Goal: Task Accomplishment & Management: Use online tool/utility

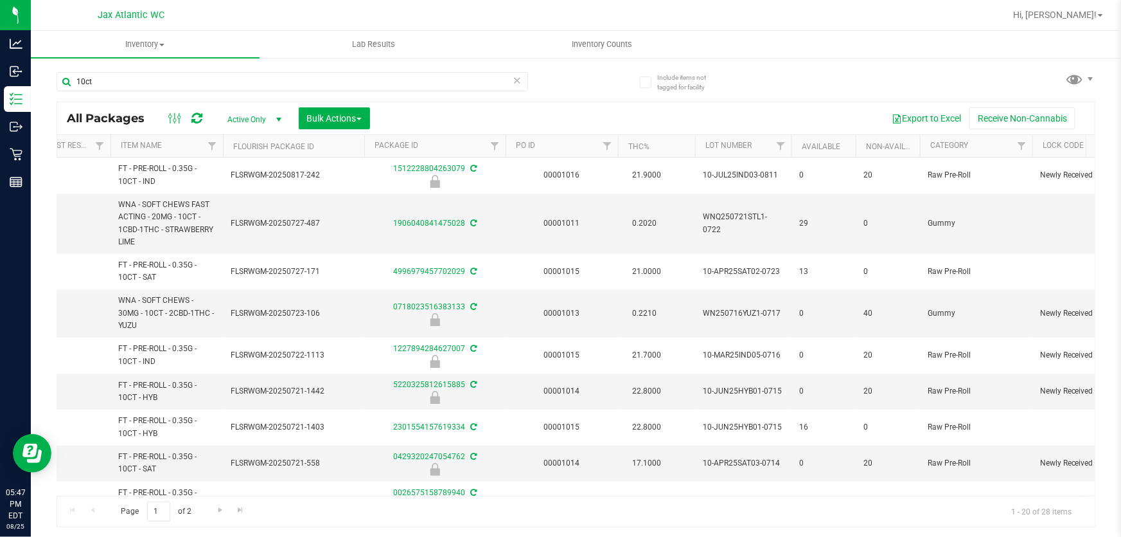
scroll to position [0, 180]
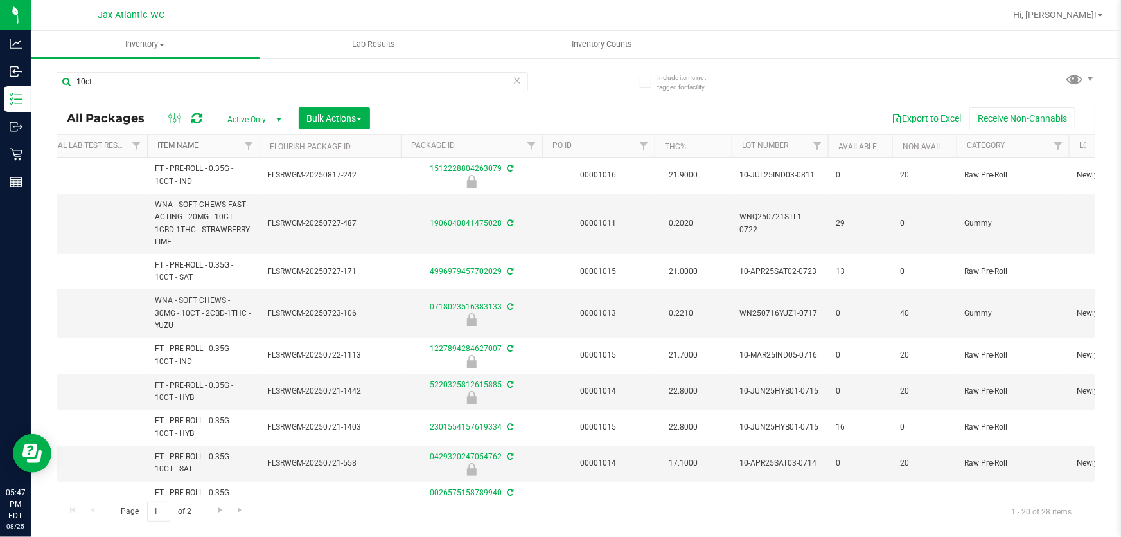
click at [167, 145] on link "Item Name" at bounding box center [177, 145] width 41 height 9
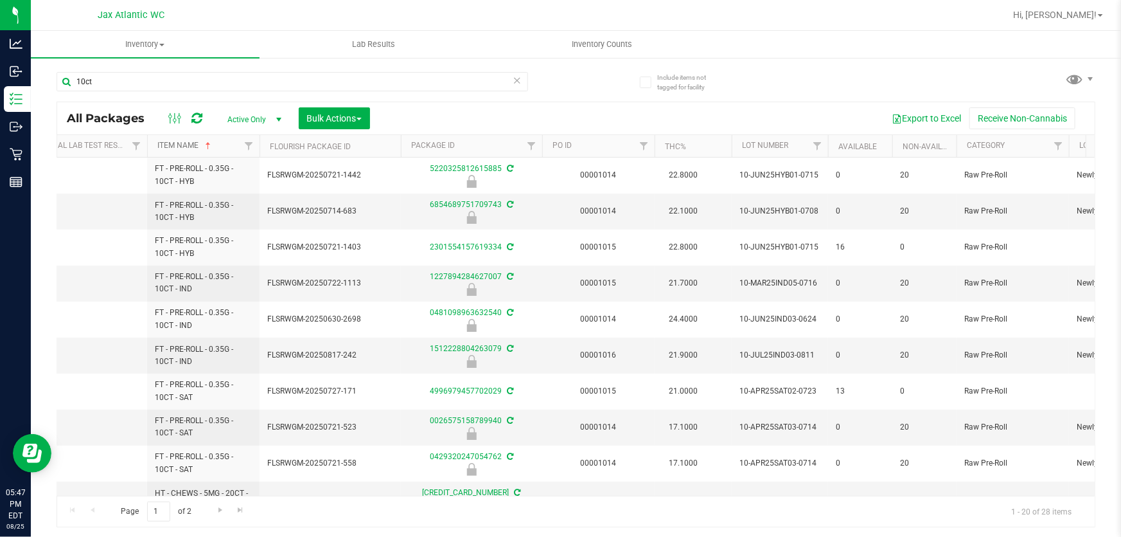
scroll to position [0, 0]
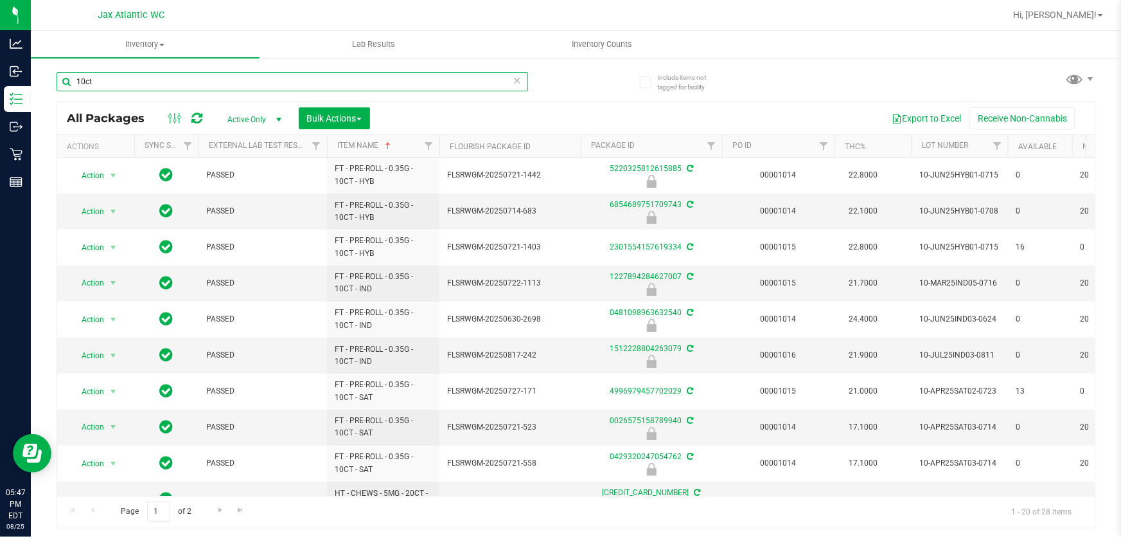
click at [94, 87] on input "10ct" at bounding box center [293, 81] width 472 height 19
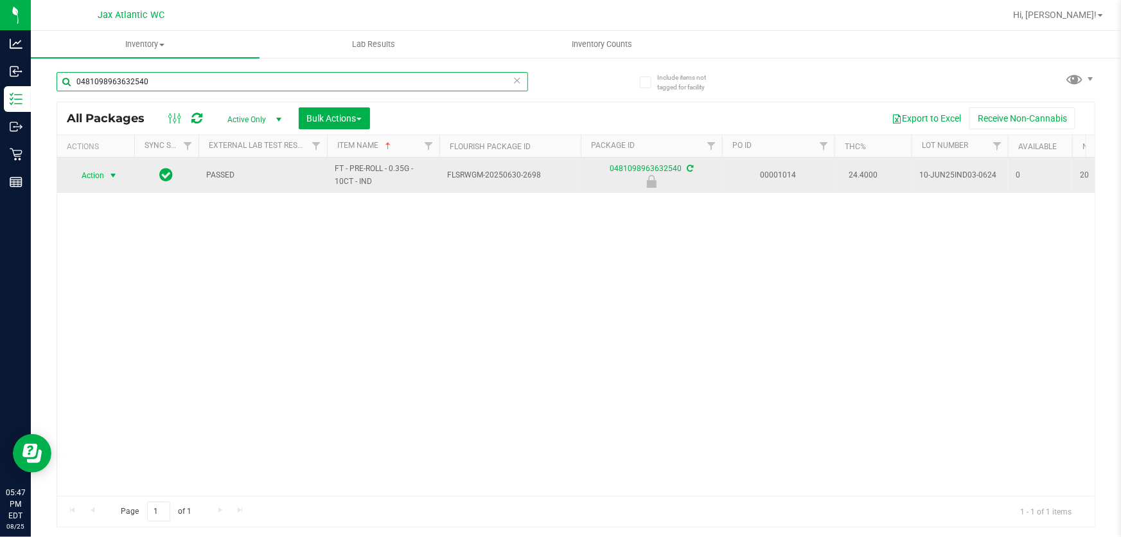
type input "0481098963632540"
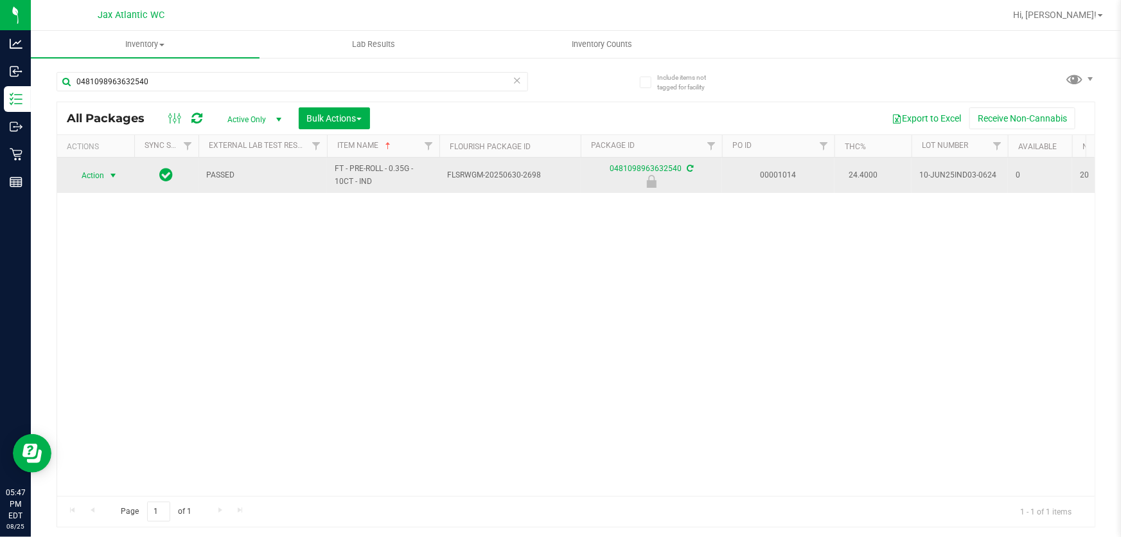
click at [99, 174] on span "Action" at bounding box center [87, 175] width 35 height 18
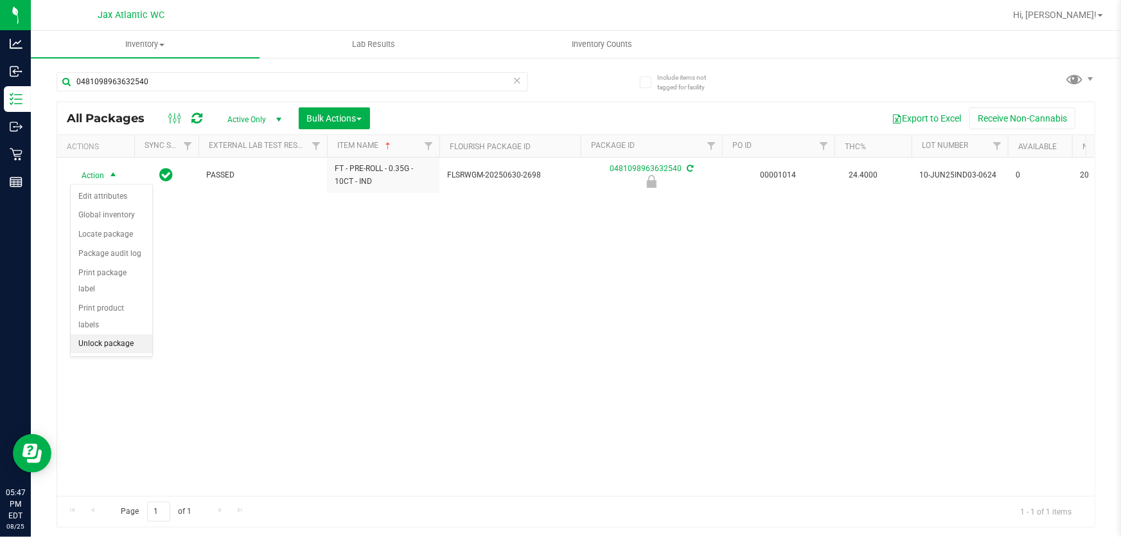
click at [108, 334] on li "Unlock package" at bounding box center [112, 343] width 82 height 19
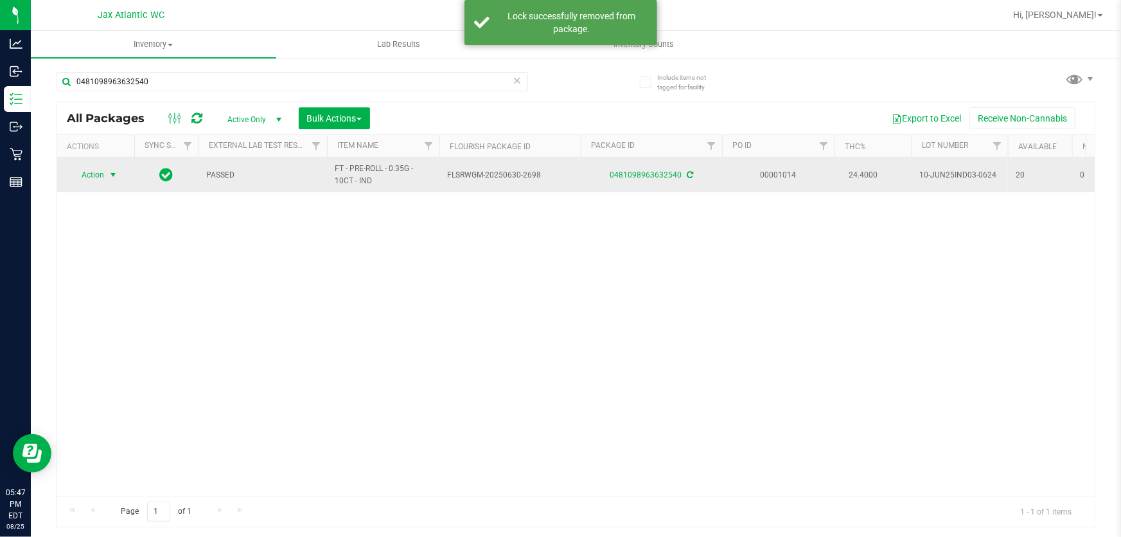
click at [84, 179] on span "Action" at bounding box center [87, 175] width 35 height 18
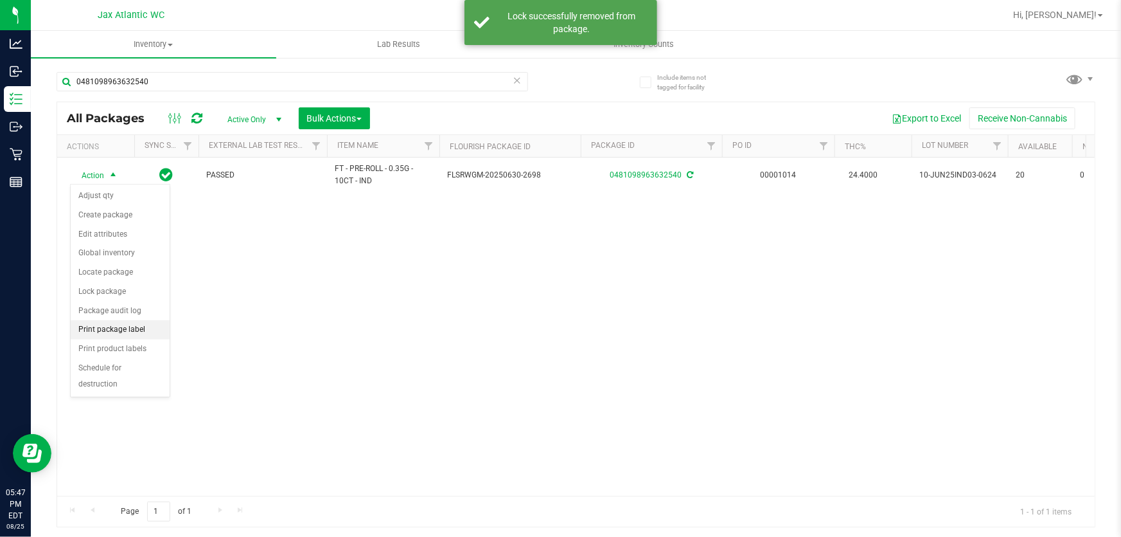
click at [90, 330] on li "Print package label" at bounding box center [120, 329] width 99 height 19
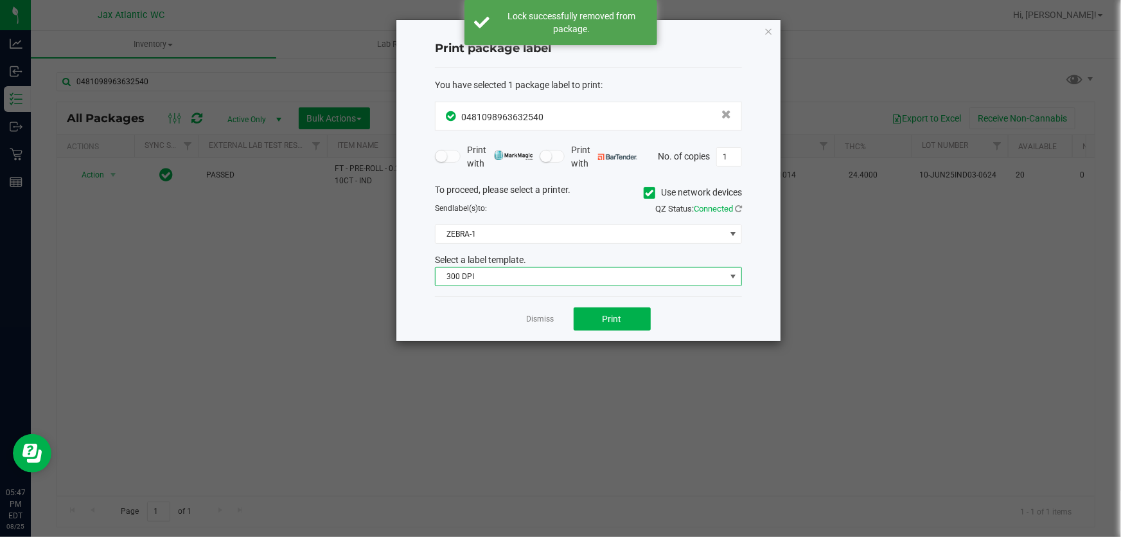
click at [537, 276] on span "300 DPI" at bounding box center [581, 276] width 290 height 18
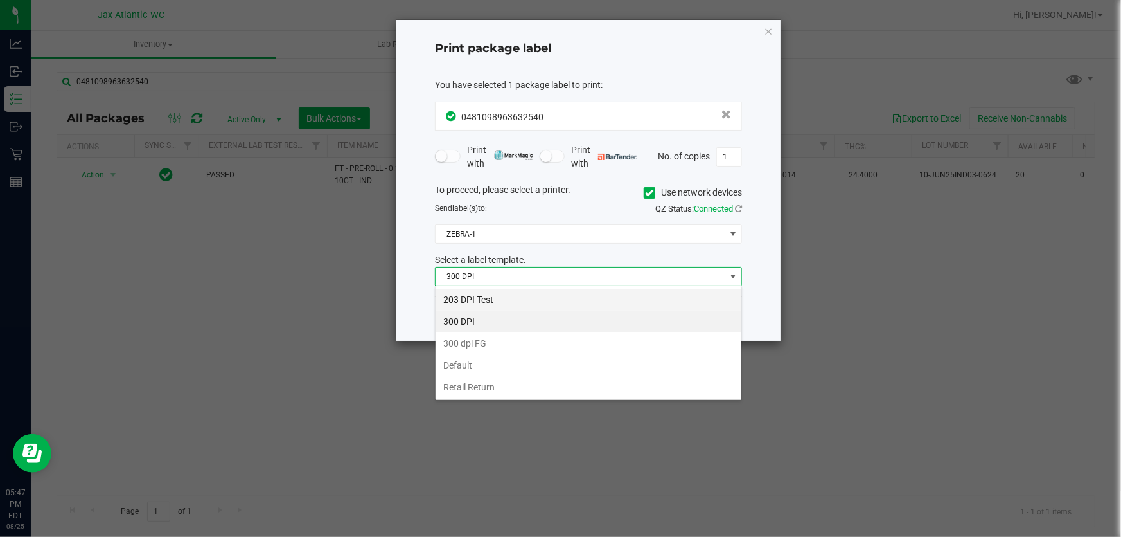
scroll to position [19, 307]
click at [484, 301] on li "203 DPI Test" at bounding box center [589, 300] width 306 height 22
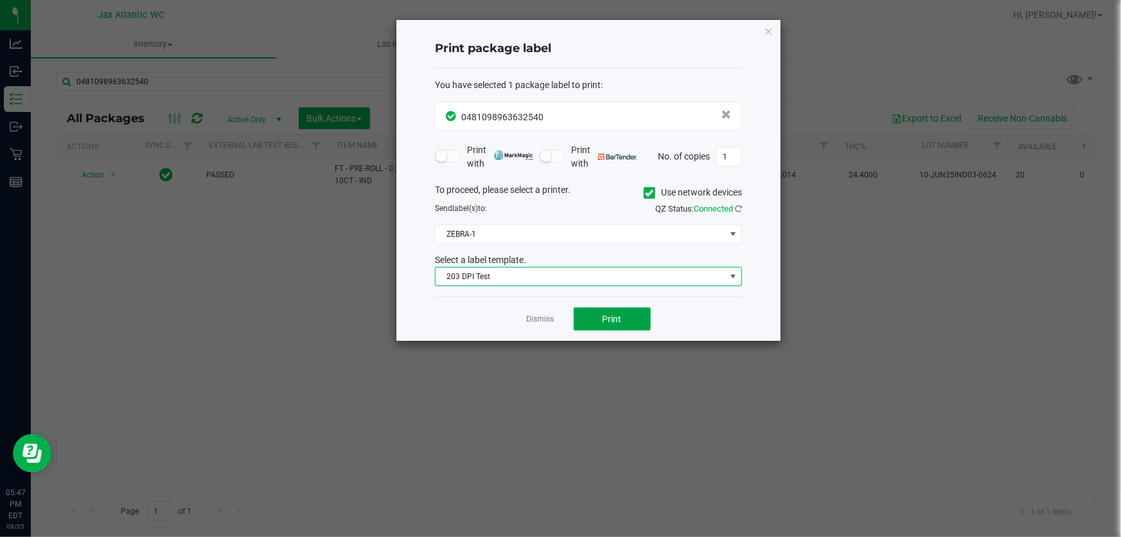
click at [591, 312] on button "Print" at bounding box center [612, 318] width 77 height 23
click at [540, 316] on link "Dismiss" at bounding box center [541, 319] width 28 height 11
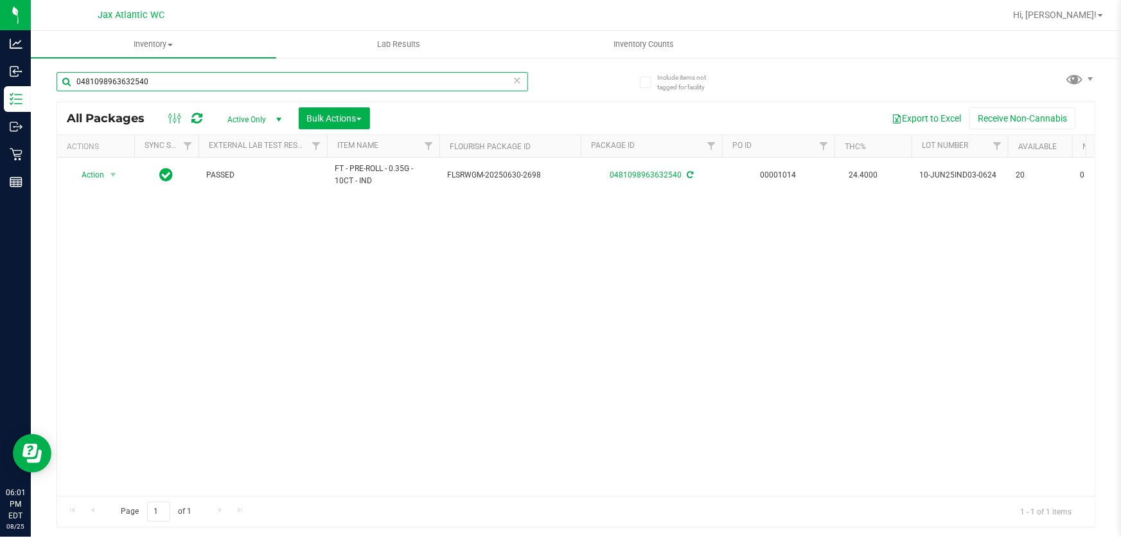
click at [184, 87] on input "0481098963632540" at bounding box center [293, 81] width 472 height 19
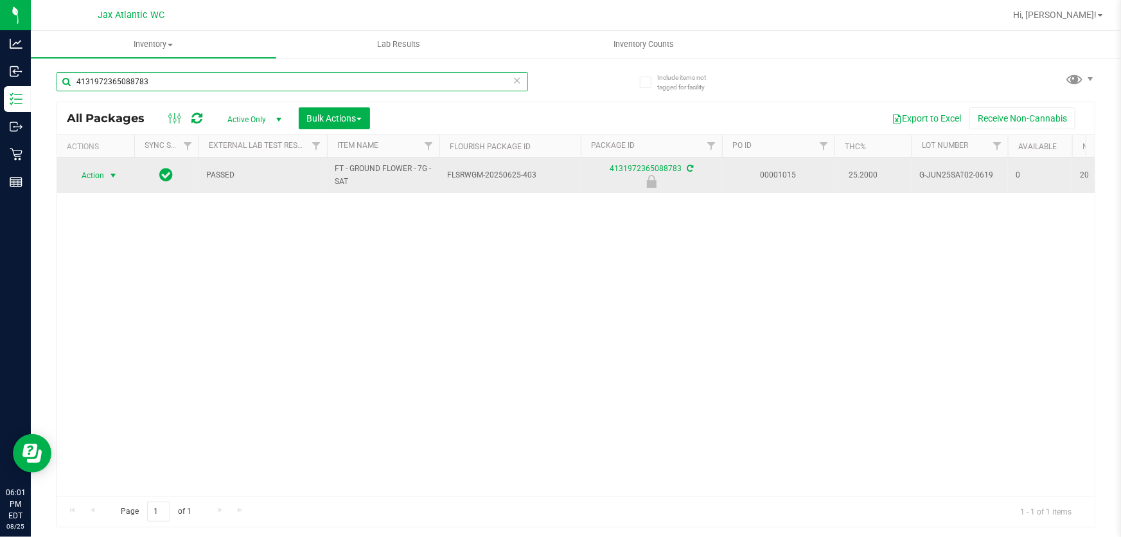
type input "4131972365088783"
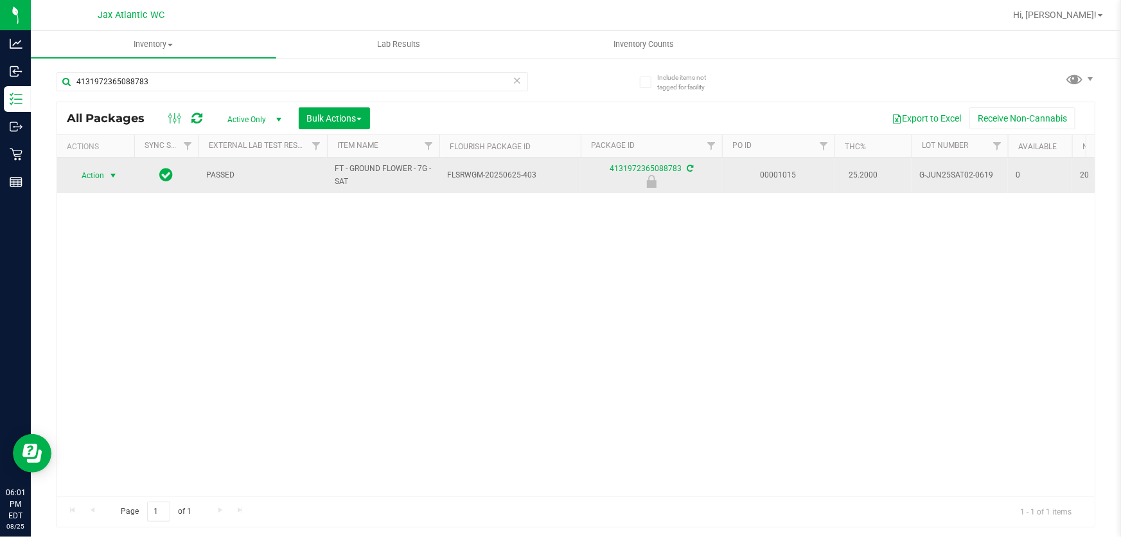
click at [109, 180] on span "select" at bounding box center [113, 175] width 16 height 18
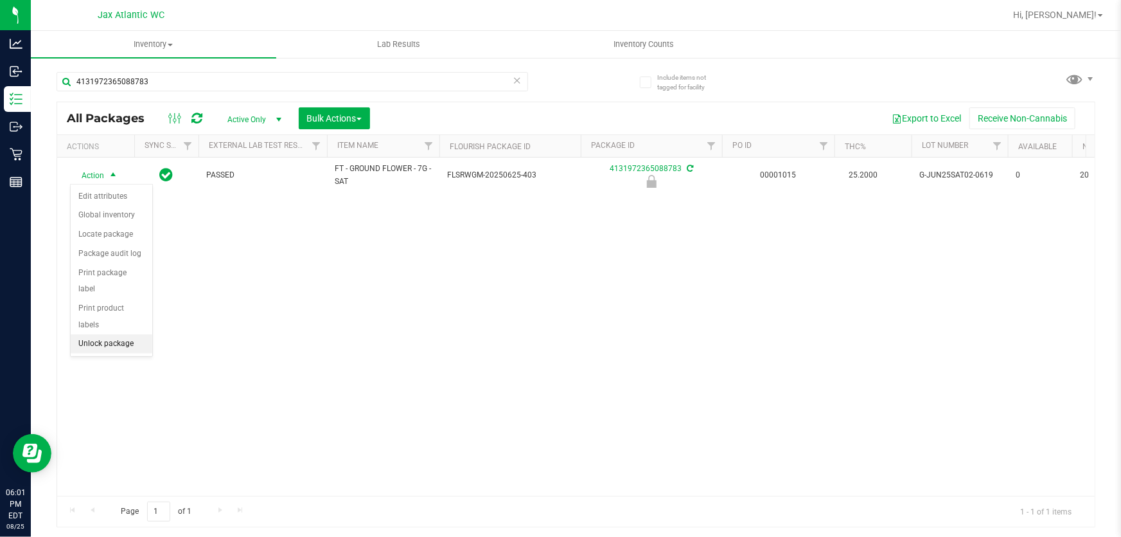
click at [117, 334] on li "Unlock package" at bounding box center [112, 343] width 82 height 19
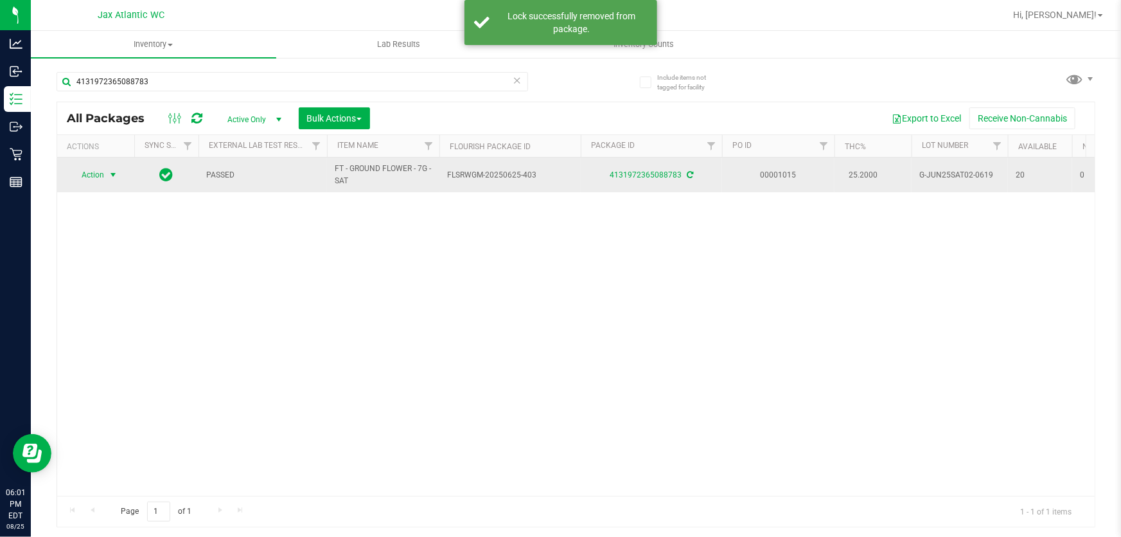
click at [109, 174] on span "select" at bounding box center [113, 175] width 10 height 10
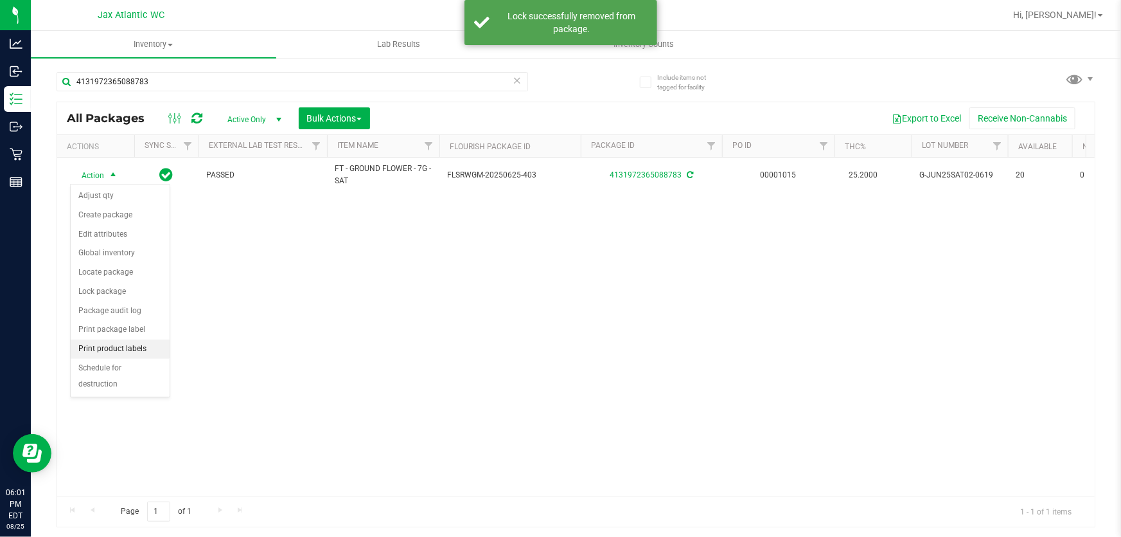
click at [137, 348] on li "Print product labels" at bounding box center [120, 348] width 99 height 19
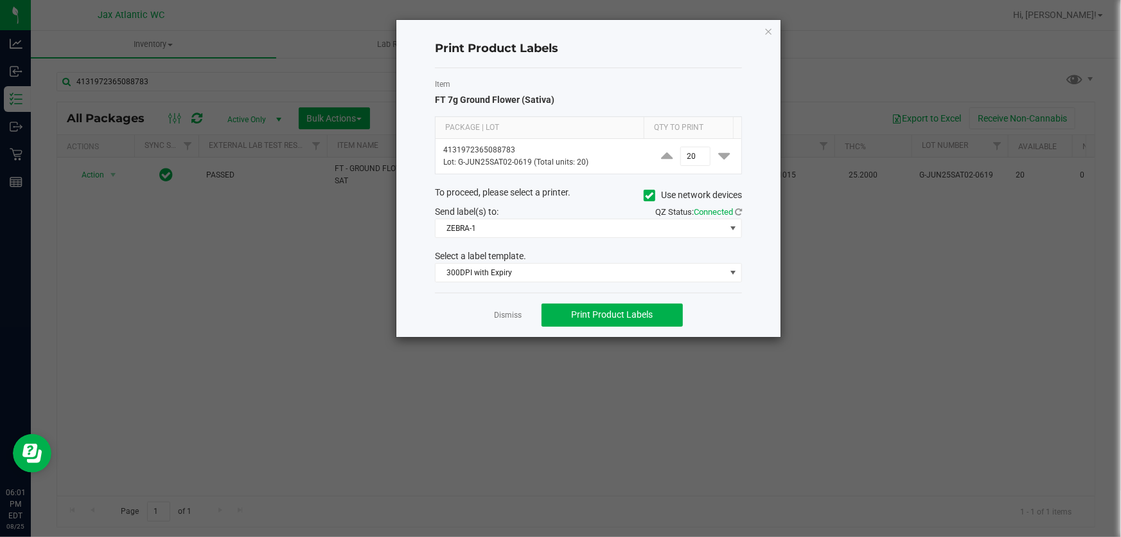
drag, startPoint x: 342, startPoint y: 348, endPoint x: 564, endPoint y: 338, distance: 221.9
click at [359, 352] on ngb-modal-window "Print Product Labels Item FT 7g Ground Flower (Sativa) Package | Lot Qty to Pri…" at bounding box center [565, 268] width 1131 height 537
click at [512, 314] on link "Dismiss" at bounding box center [509, 315] width 28 height 11
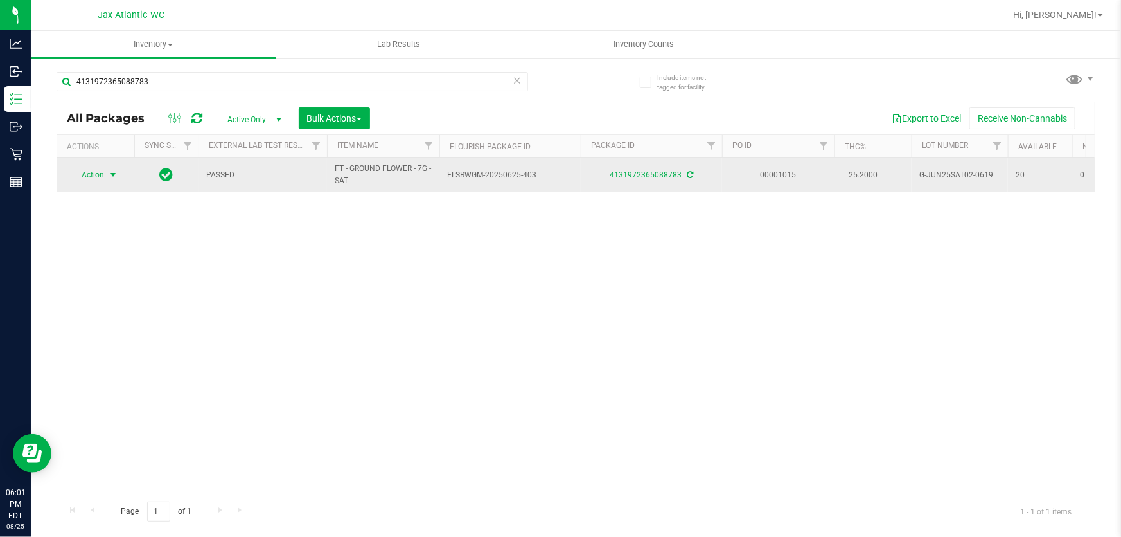
click at [117, 174] on span "select" at bounding box center [113, 175] width 10 height 10
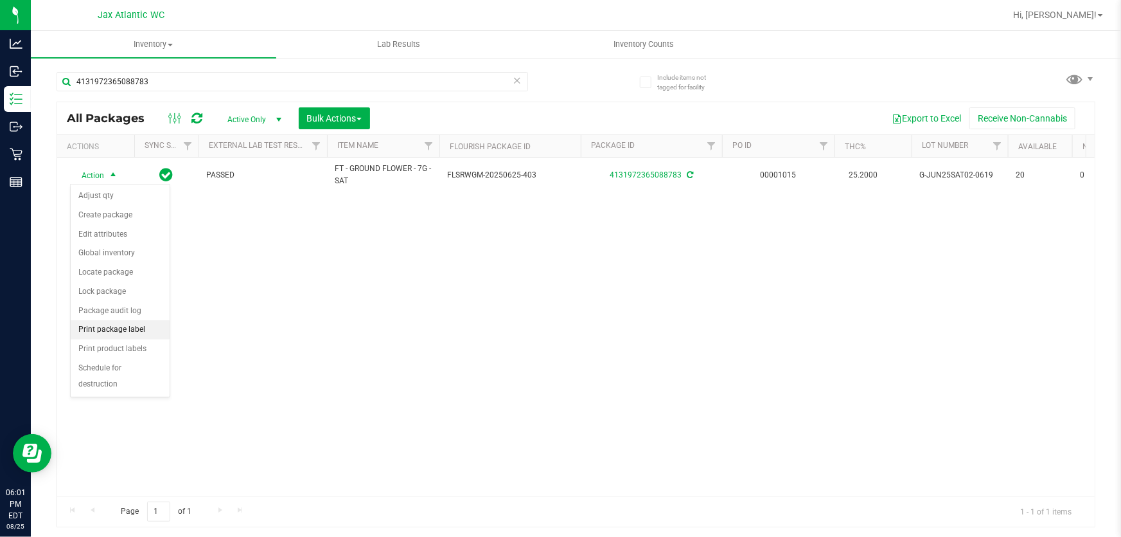
click at [147, 328] on li "Print package label" at bounding box center [120, 329] width 99 height 19
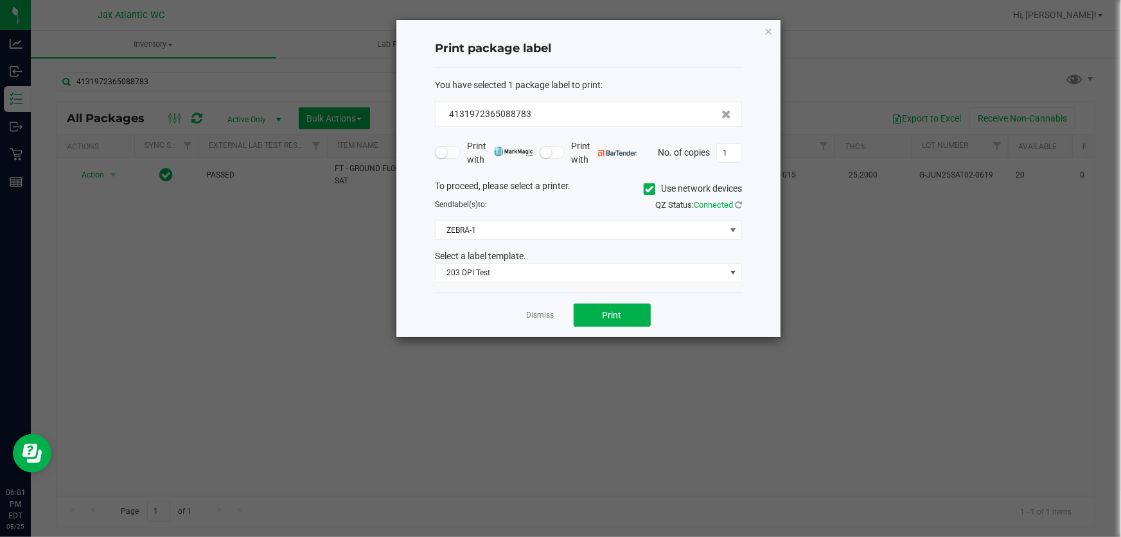
click at [618, 326] on div "Dismiss Print" at bounding box center [588, 314] width 307 height 44
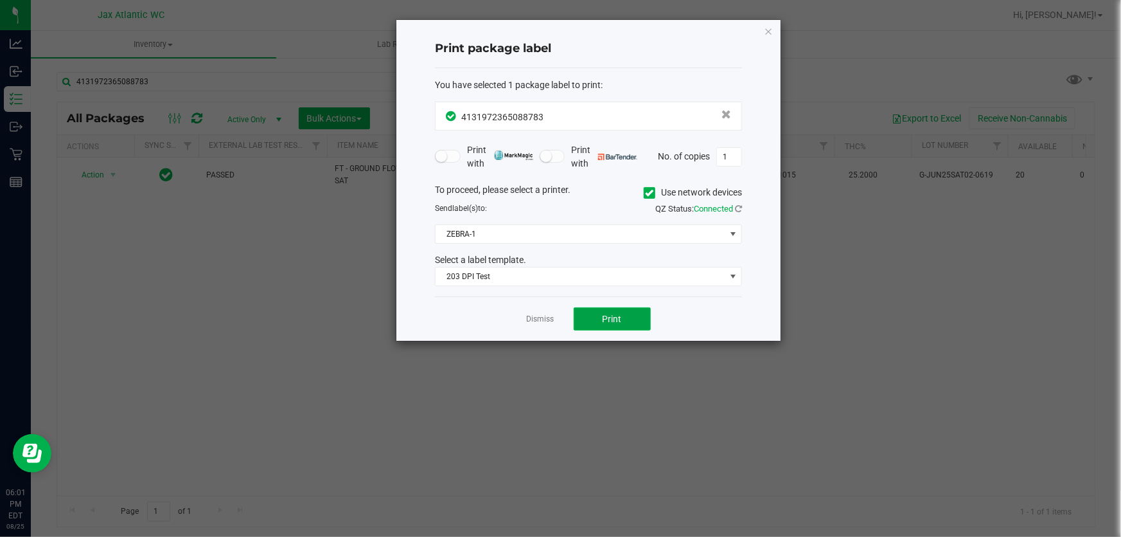
click at [620, 322] on span "Print" at bounding box center [612, 319] width 19 height 10
click at [767, 30] on icon "button" at bounding box center [768, 30] width 9 height 15
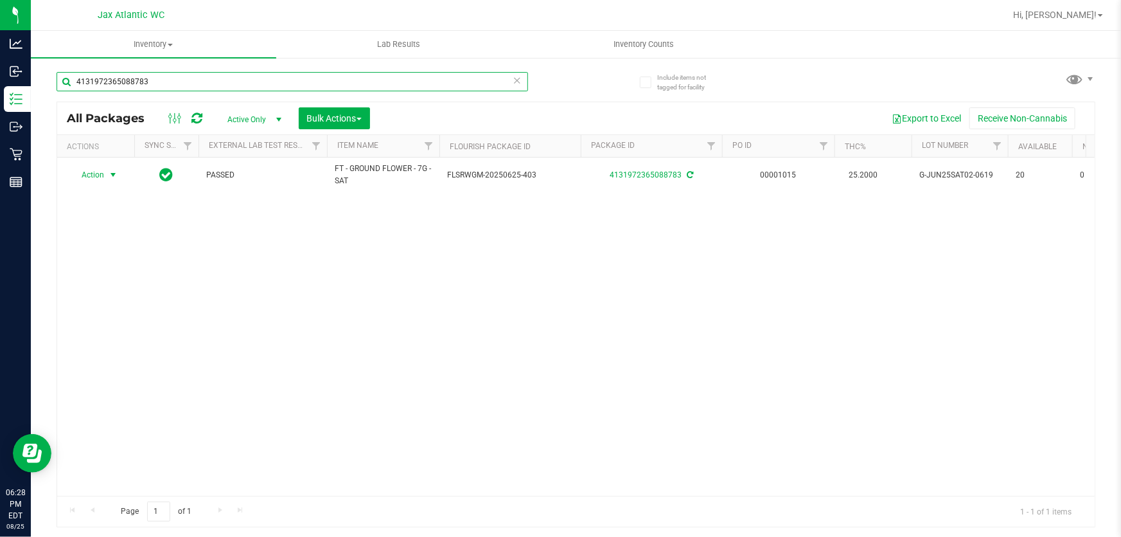
click at [160, 88] on input "4131972365088783" at bounding box center [293, 81] width 472 height 19
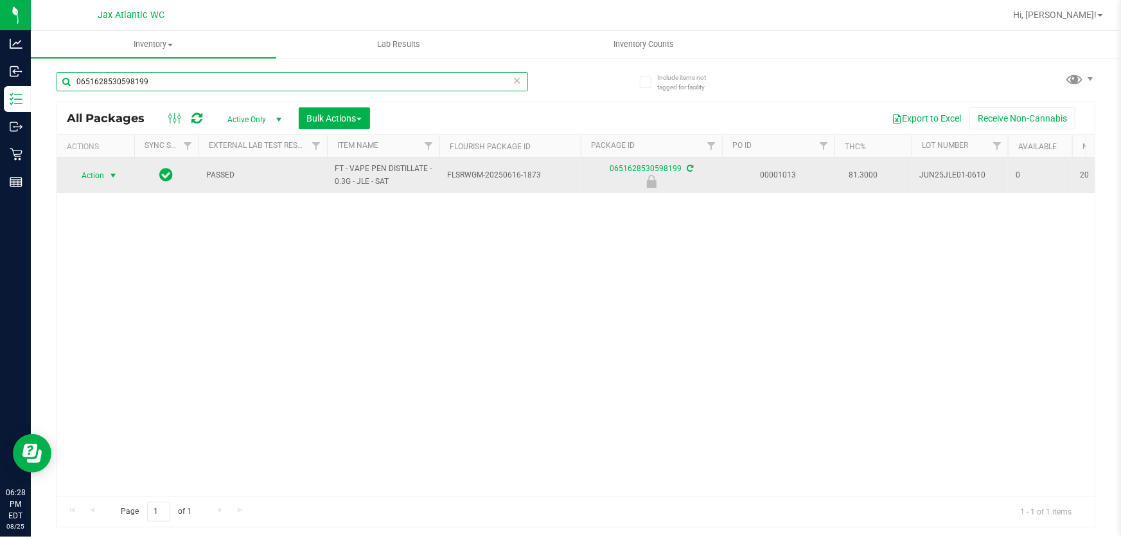
type input "0651628530598199"
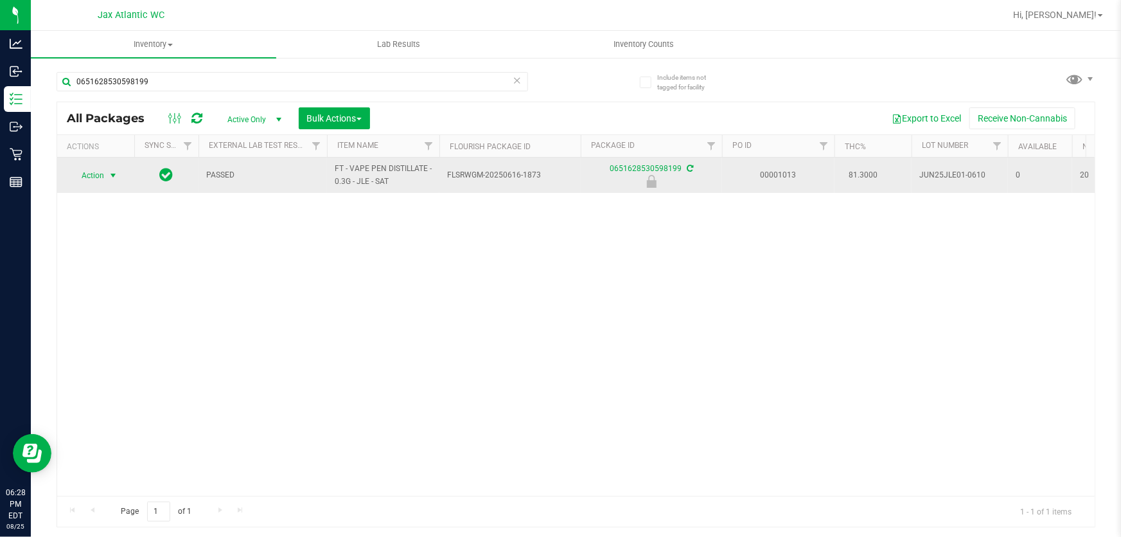
click at [85, 179] on span "Action" at bounding box center [87, 175] width 35 height 18
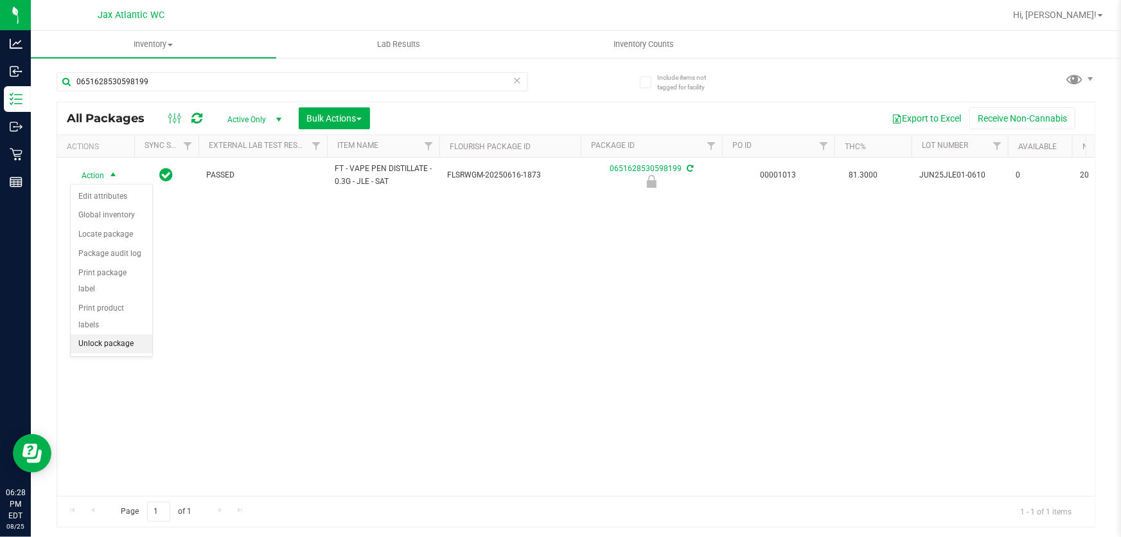
click at [97, 334] on li "Unlock package" at bounding box center [112, 343] width 82 height 19
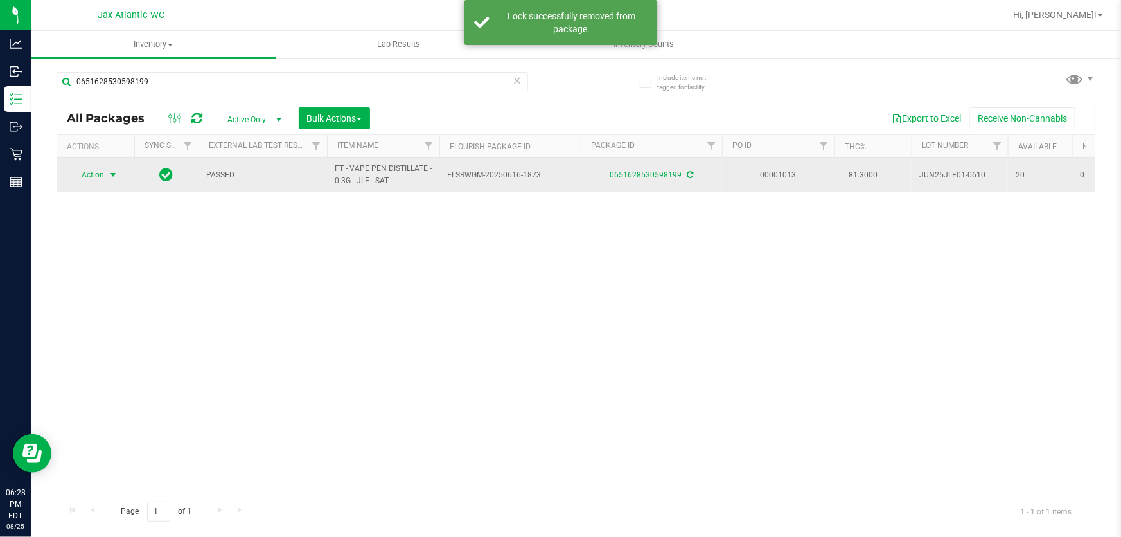
click at [96, 175] on span "Action" at bounding box center [87, 175] width 35 height 18
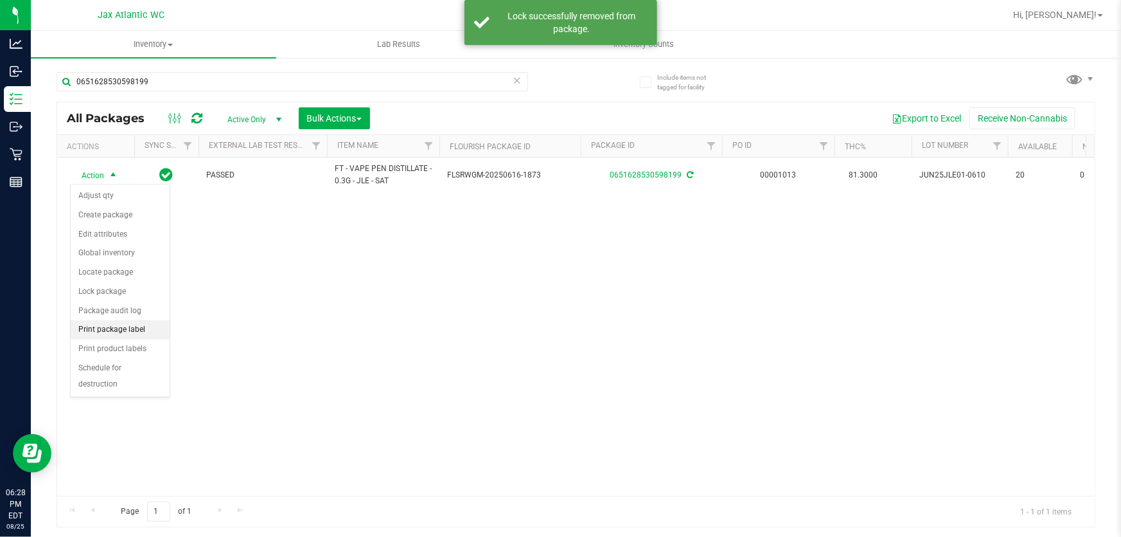
click at [97, 330] on li "Print package label" at bounding box center [120, 329] width 99 height 19
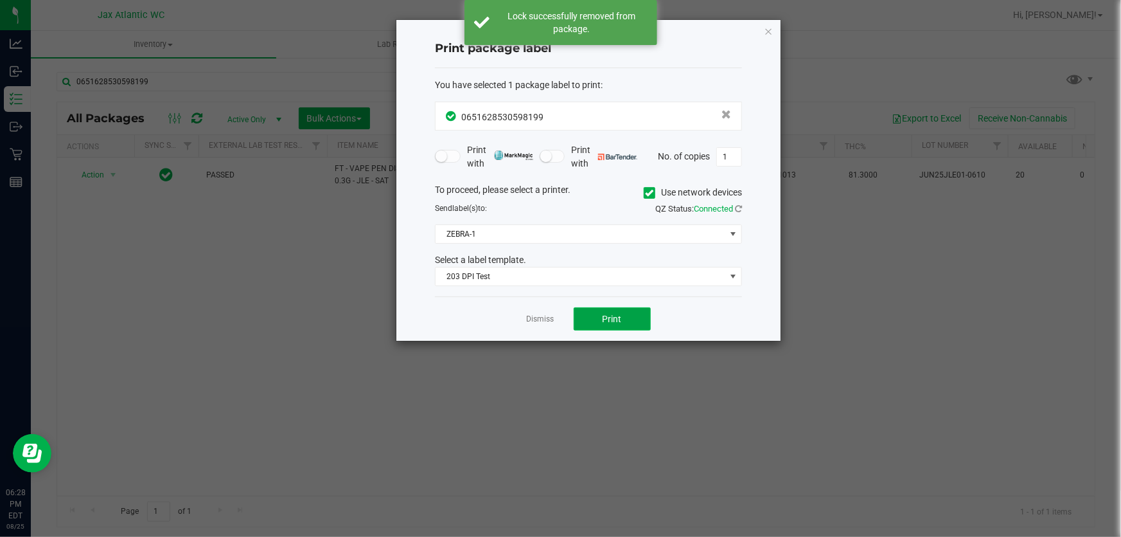
click at [596, 317] on button "Print" at bounding box center [612, 318] width 77 height 23
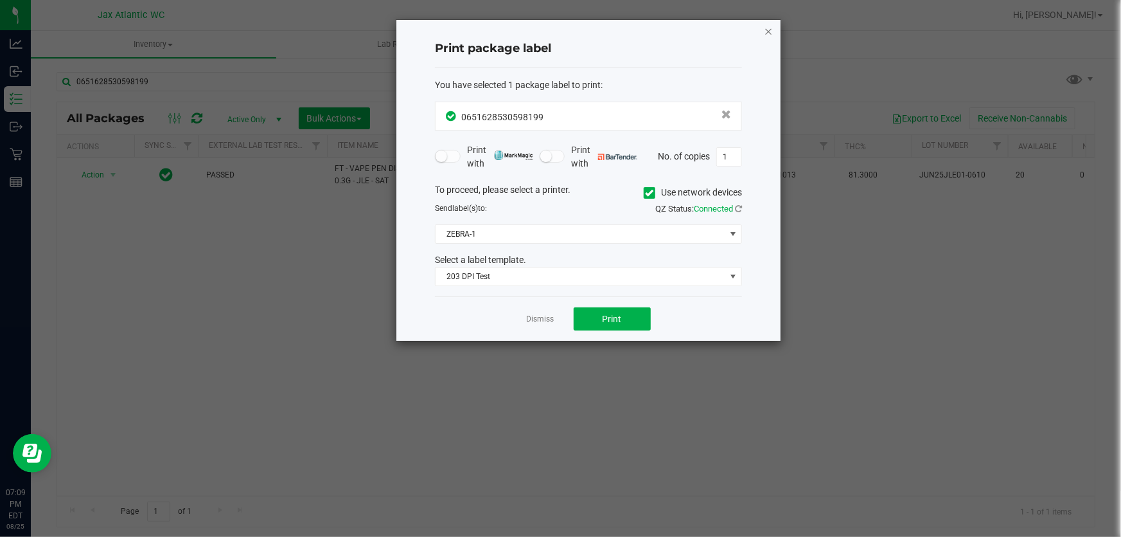
click at [767, 28] on icon "button" at bounding box center [768, 30] width 9 height 15
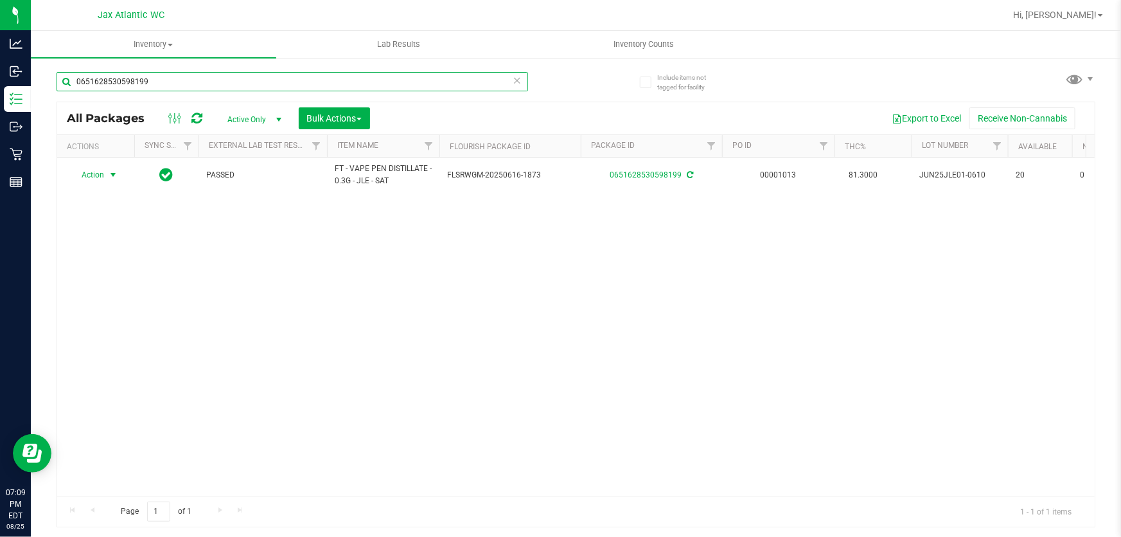
click at [289, 75] on input "0651628530598199" at bounding box center [293, 81] width 472 height 19
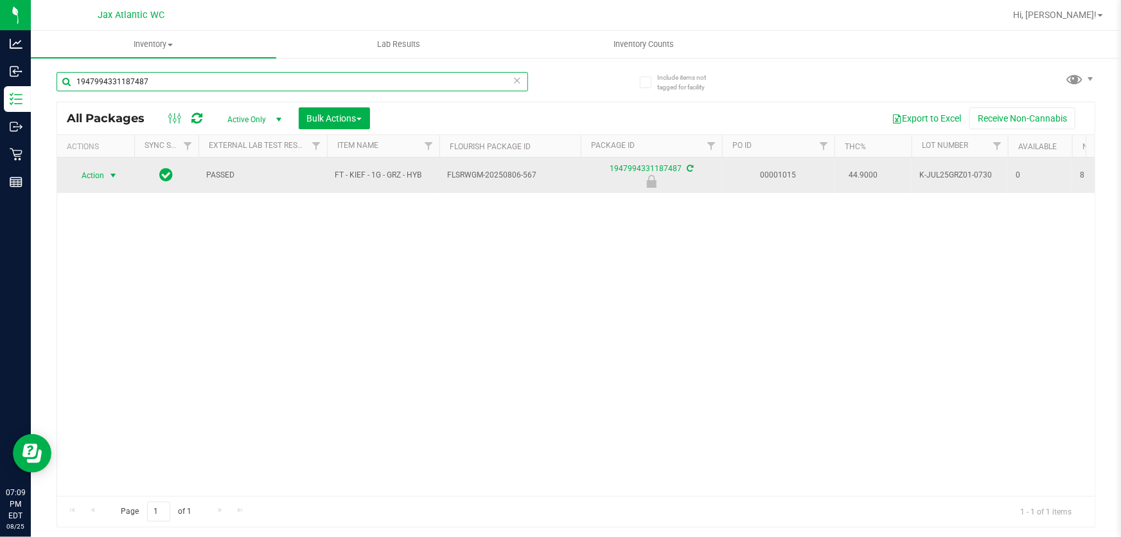
type input "1947994331187487"
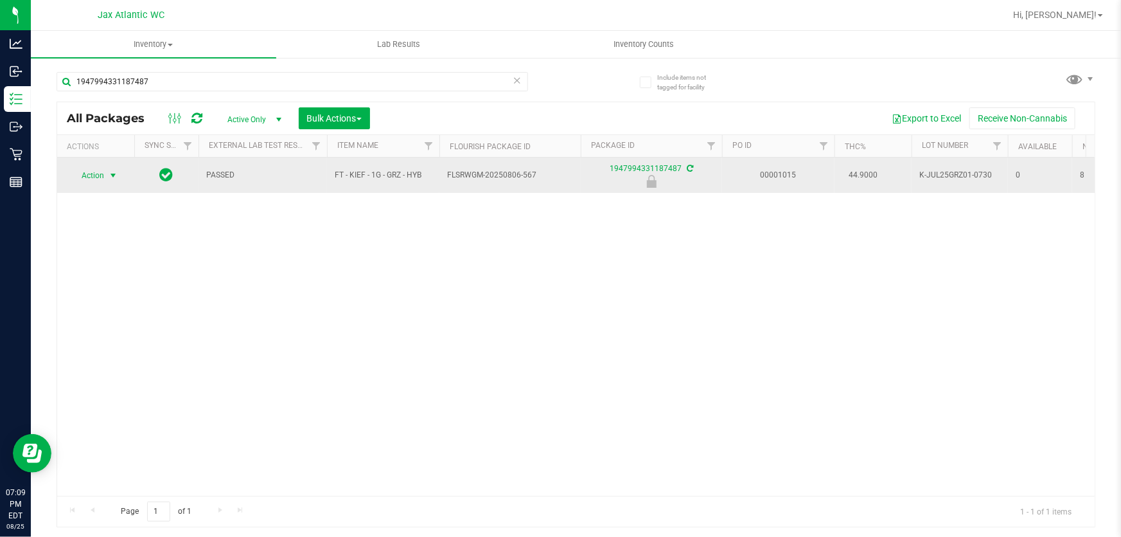
click at [87, 172] on span "Action" at bounding box center [87, 175] width 35 height 18
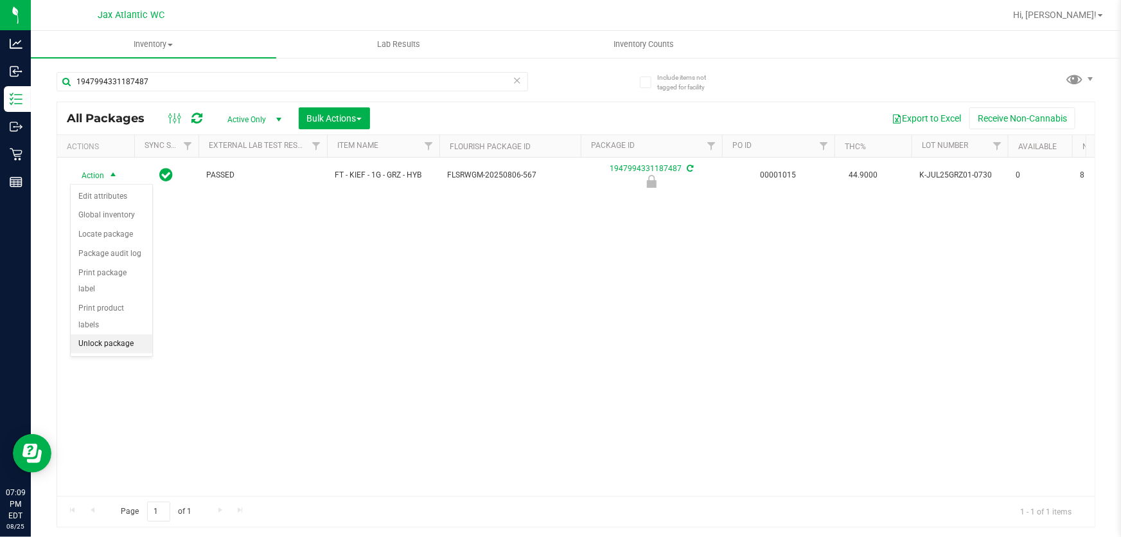
click at [91, 334] on li "Unlock package" at bounding box center [112, 343] width 82 height 19
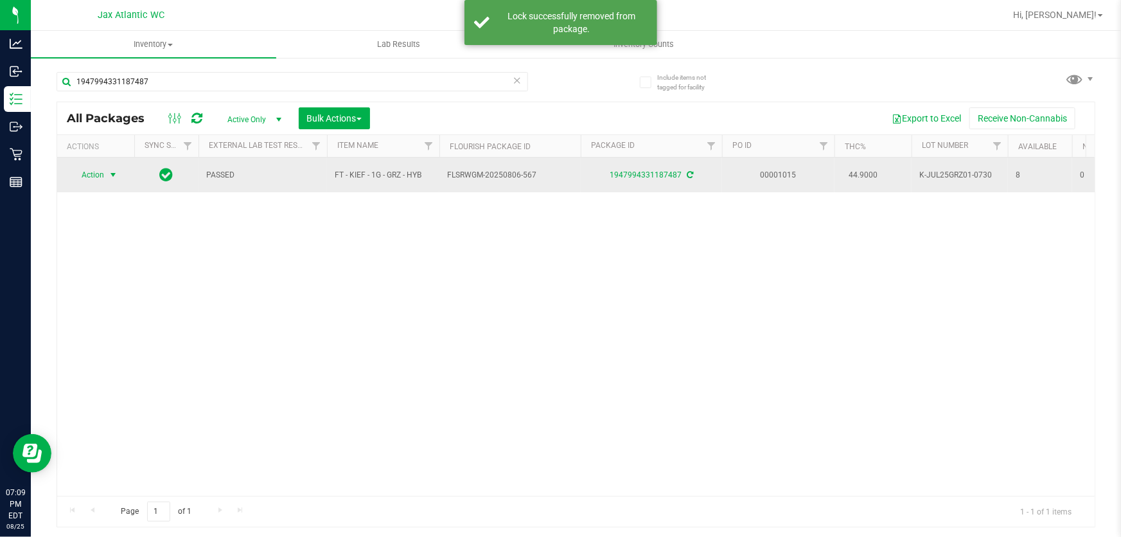
click at [91, 172] on span "Action" at bounding box center [87, 175] width 35 height 18
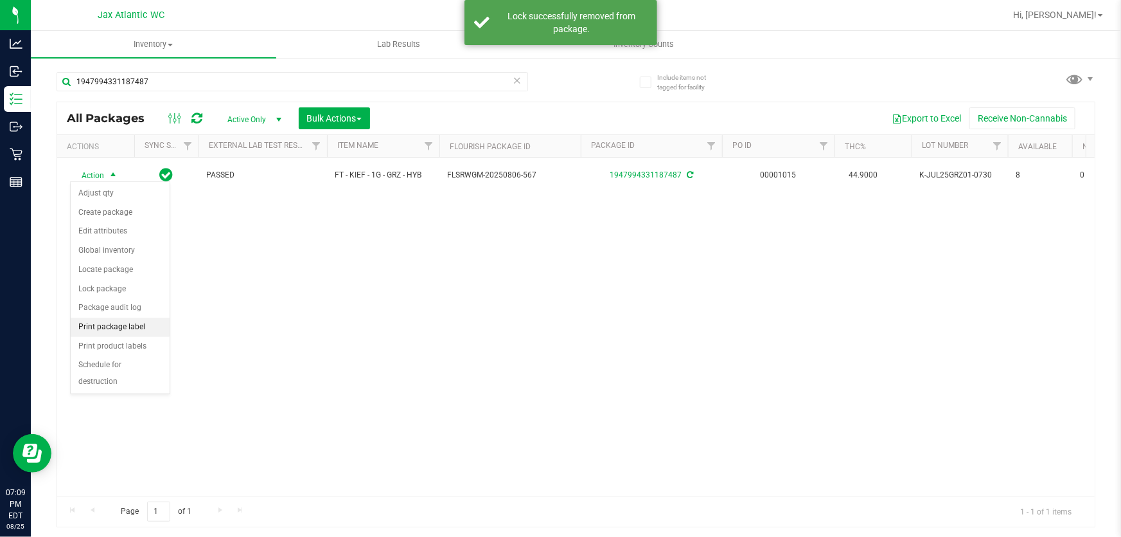
click at [107, 328] on li "Print package label" at bounding box center [120, 326] width 99 height 19
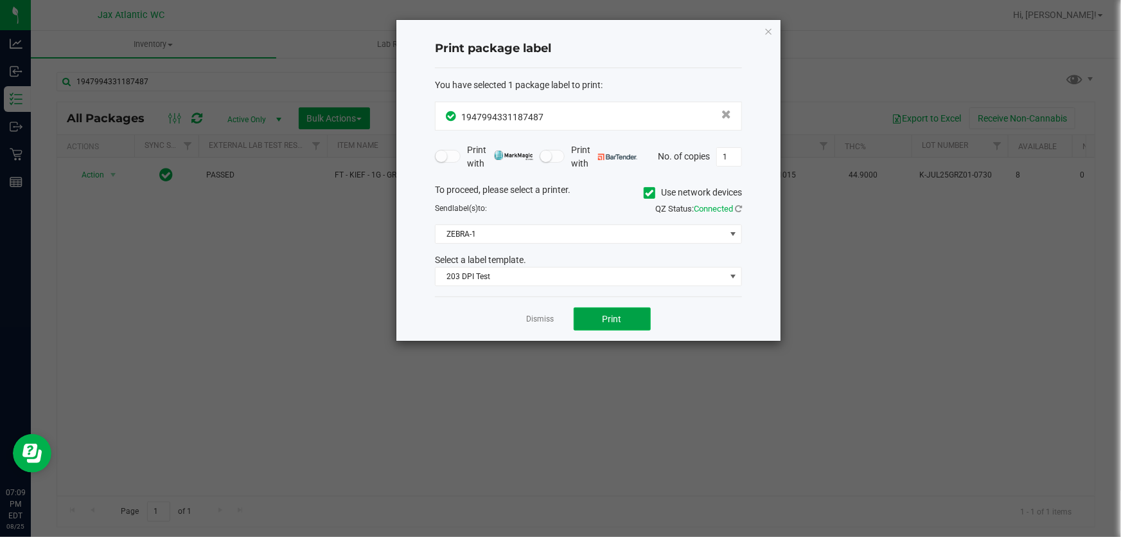
click at [590, 314] on button "Print" at bounding box center [612, 318] width 77 height 23
click at [765, 32] on icon "button" at bounding box center [768, 30] width 9 height 15
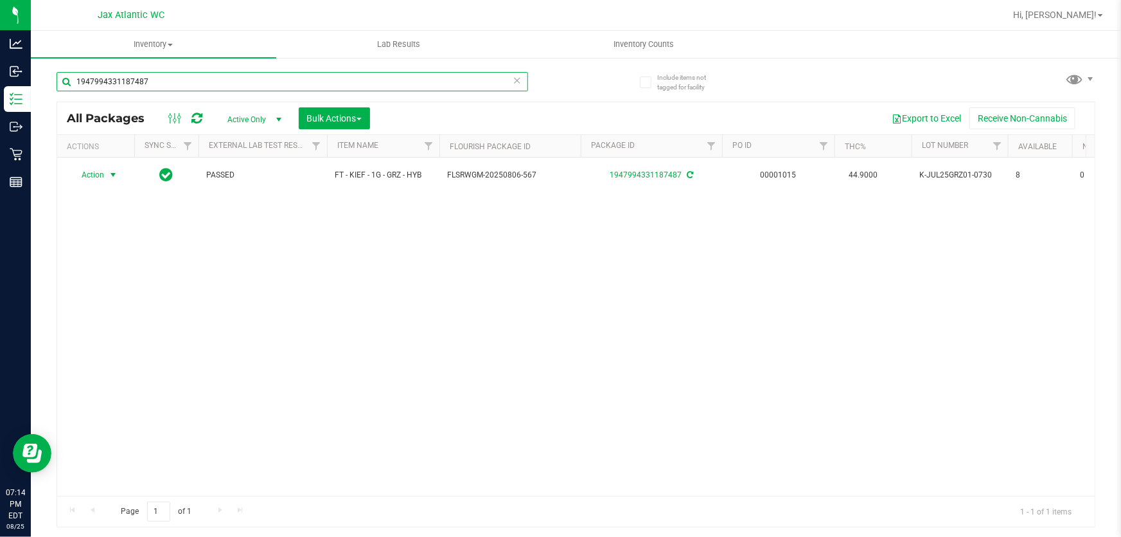
click at [201, 83] on input "1947994331187487" at bounding box center [293, 81] width 472 height 19
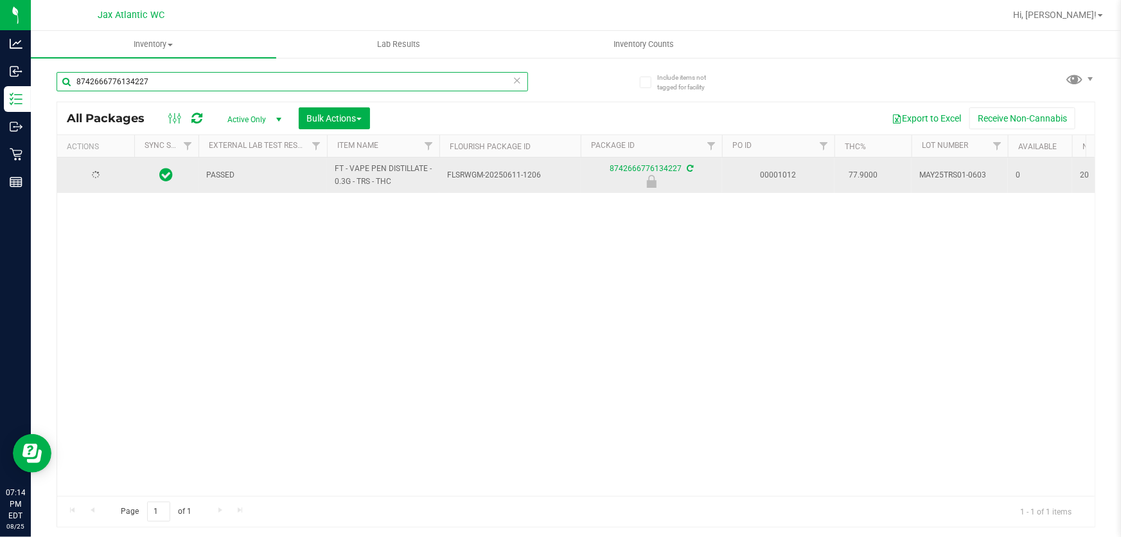
type input "8742666776134227"
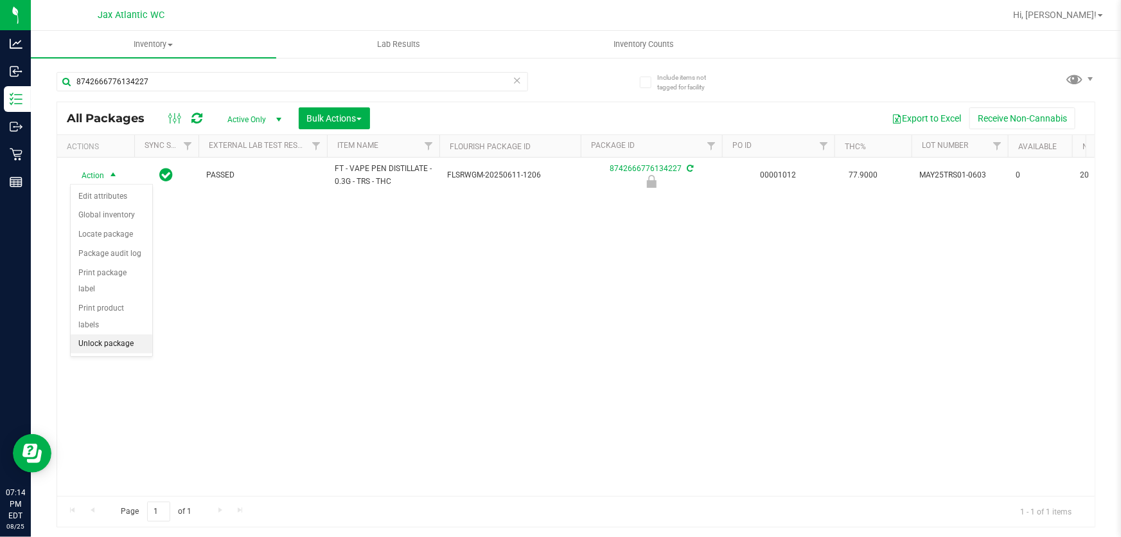
click at [110, 334] on li "Unlock package" at bounding box center [112, 343] width 82 height 19
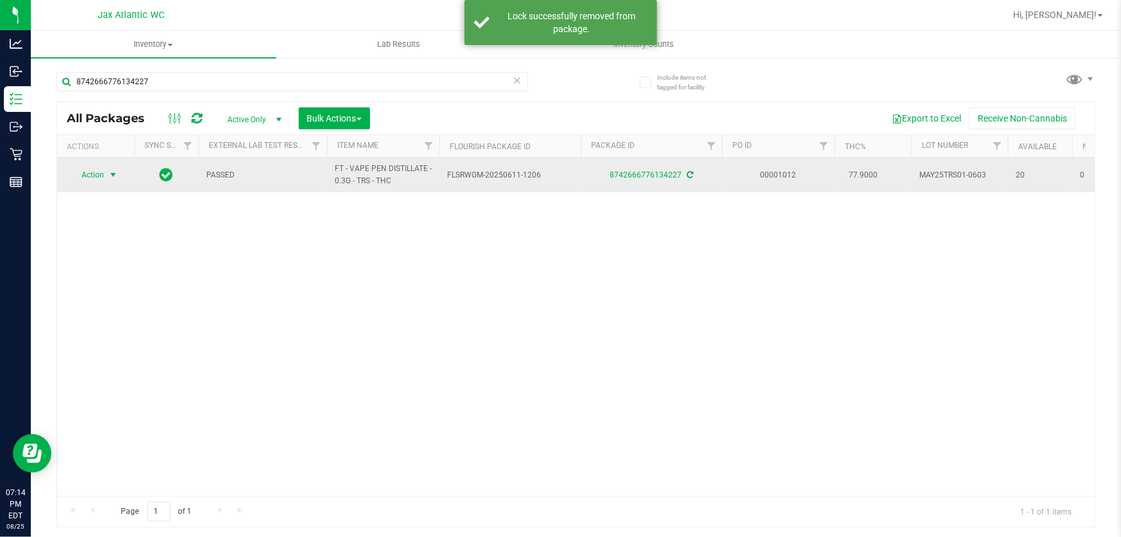
click at [90, 178] on span "Action" at bounding box center [87, 175] width 35 height 18
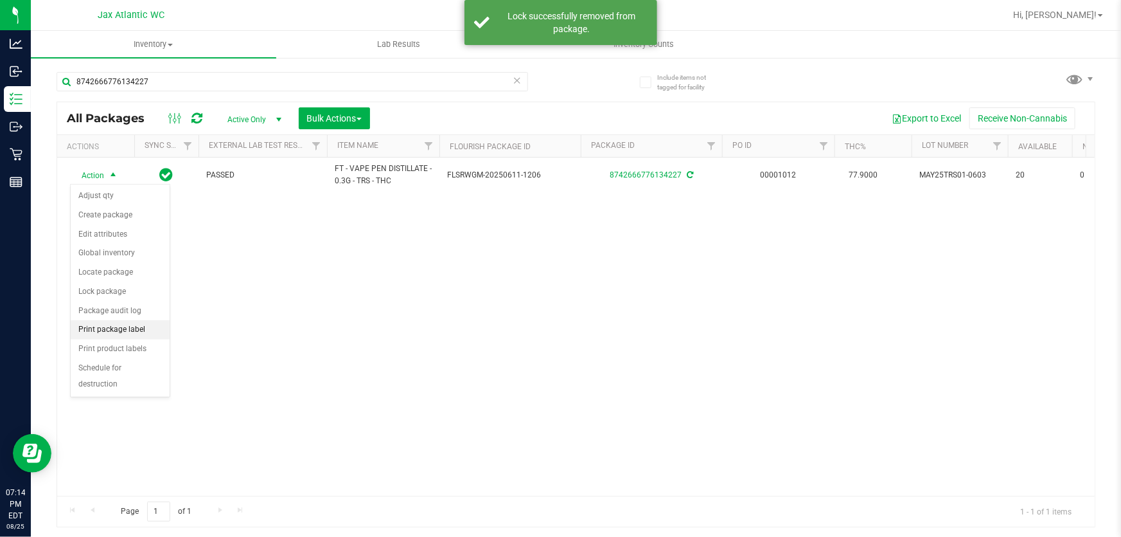
click at [109, 337] on li "Print package label" at bounding box center [120, 329] width 99 height 19
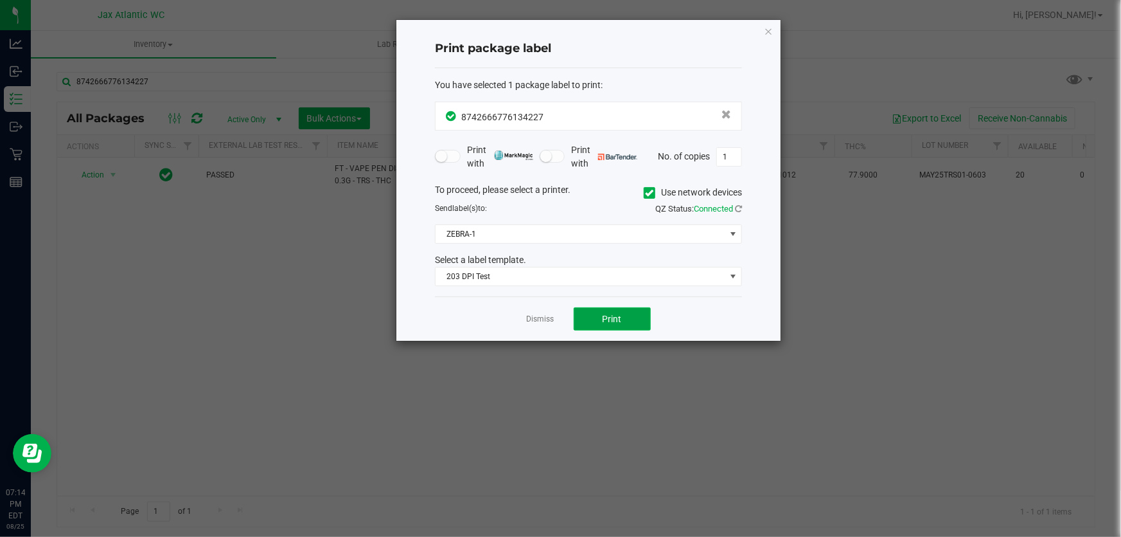
click at [638, 312] on button "Print" at bounding box center [612, 318] width 77 height 23
